Goal: Navigation & Orientation: Find specific page/section

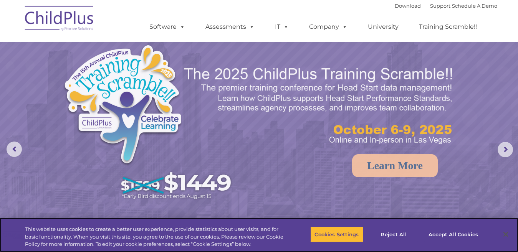
select select "MEDIUM"
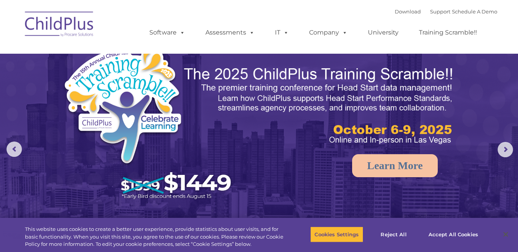
click at [77, 25] on img at bounding box center [59, 25] width 77 height 38
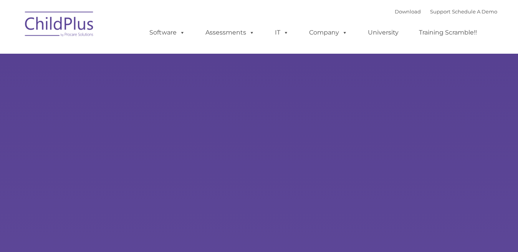
type input ""
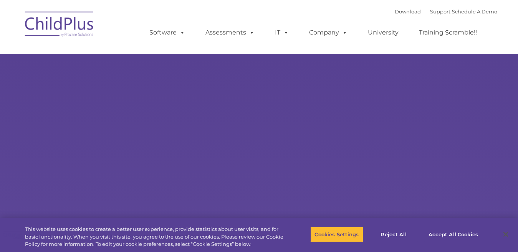
select select "MEDIUM"
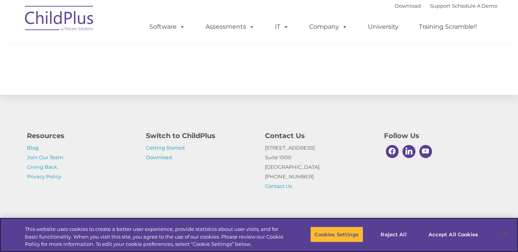
scroll to position [888, 0]
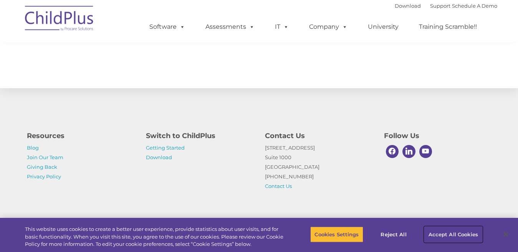
click at [449, 235] on button "Accept All Cookies" at bounding box center [453, 235] width 58 height 16
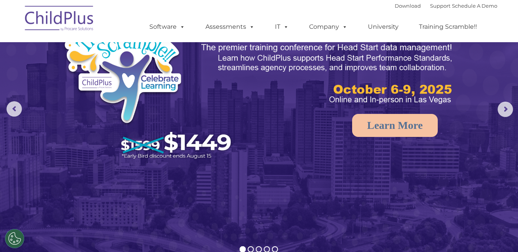
scroll to position [0, 0]
